Goal: Information Seeking & Learning: Learn about a topic

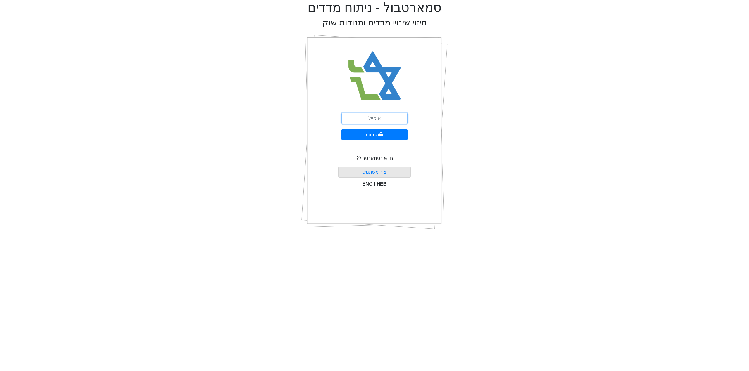
click at [374, 118] on input "email" at bounding box center [374, 118] width 66 height 11
click at [367, 119] on input "email" at bounding box center [374, 118] width 66 height 11
type input "ד"
type input "[EMAIL_ADDRESS][DOMAIN_NAME]"
click at [367, 135] on button "התחבר" at bounding box center [374, 134] width 66 height 11
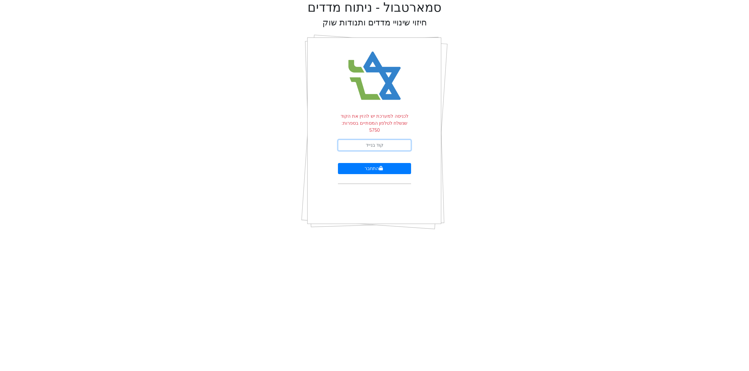
click at [378, 140] on input "text" at bounding box center [374, 145] width 73 height 11
type input "418154"
click at [376, 163] on button "התחבר" at bounding box center [374, 168] width 73 height 11
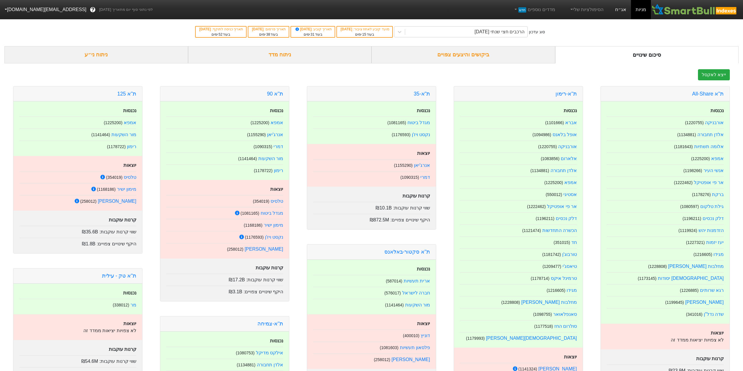
click at [619, 10] on link "אג״ח" at bounding box center [620, 9] width 20 height 19
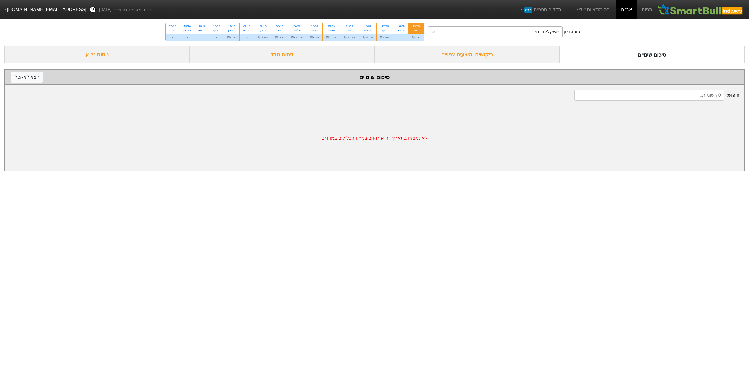
click at [502, 35] on div "משקלים יומי" at bounding box center [500, 32] width 123 height 11
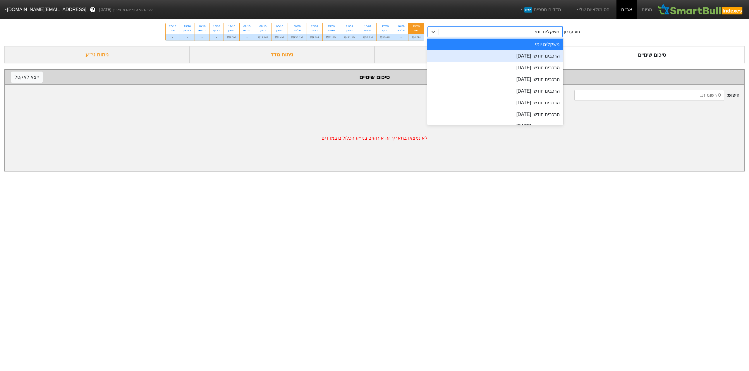
click at [505, 55] on div "הרכבים חודשי [DATE]" at bounding box center [495, 56] width 136 height 12
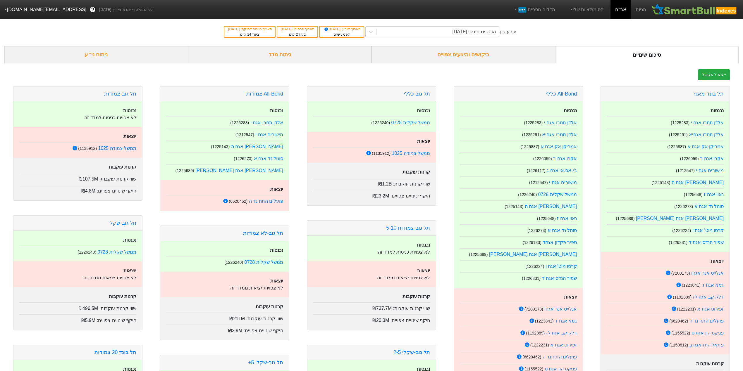
click at [597, 46] on div "סוג עדכון הרכבים חודשי [DATE] תאריך קובע : [DATE] לפני 5 ימים תאריך פרסום : [DA…" at bounding box center [371, 32] width 743 height 29
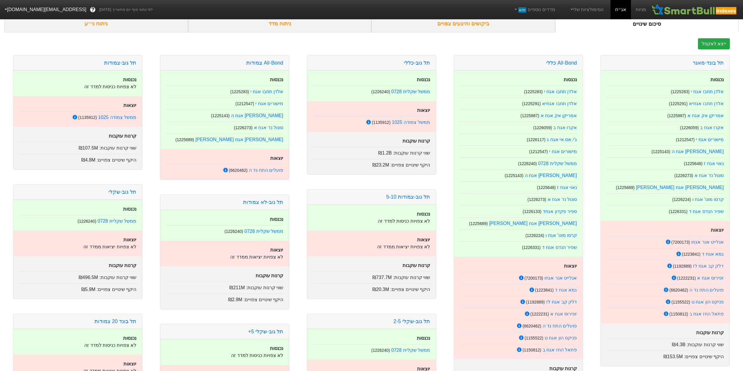
scroll to position [117, 0]
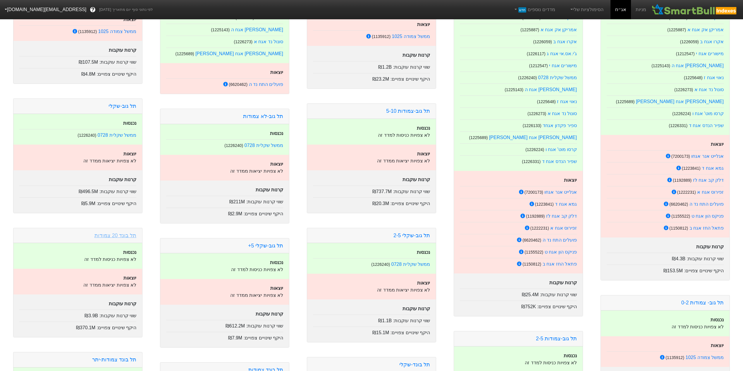
click at [119, 236] on link "תל בונד 20 צמודות" at bounding box center [115, 236] width 42 height 6
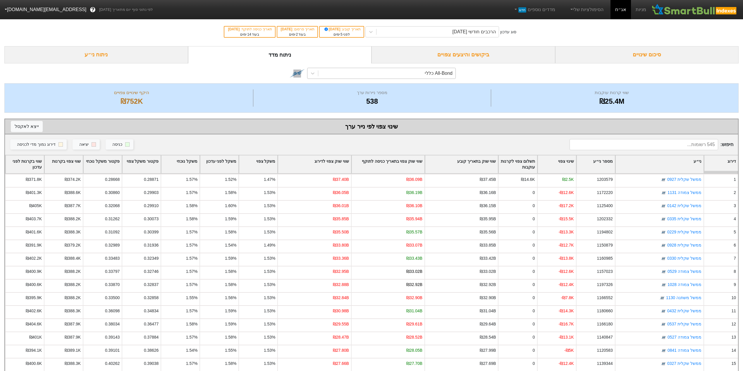
click at [421, 72] on div "All-Bond כללי" at bounding box center [386, 73] width 137 height 11
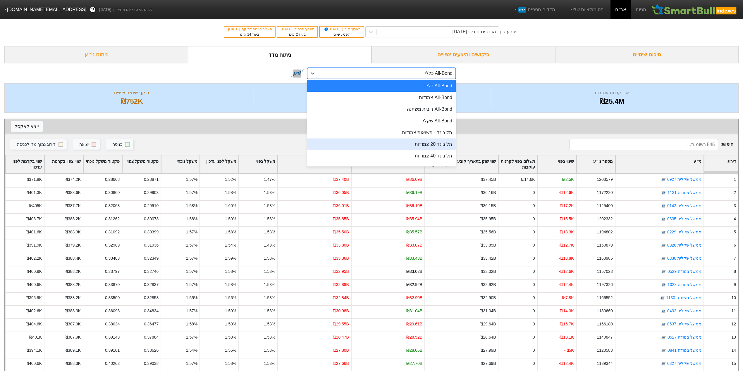
click at [425, 147] on div "תל בונד 20 צמודות" at bounding box center [381, 145] width 149 height 12
